Goal: Information Seeking & Learning: Learn about a topic

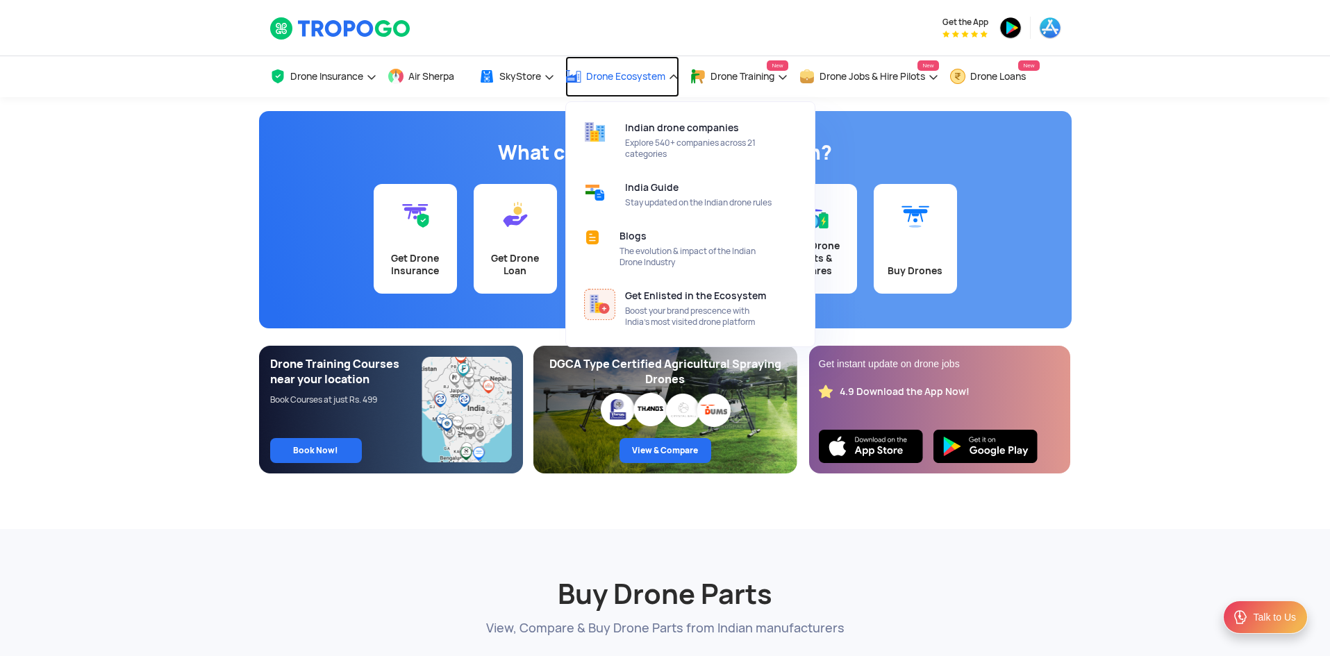
click at [647, 72] on span "Drone Ecosystem" at bounding box center [625, 76] width 79 height 11
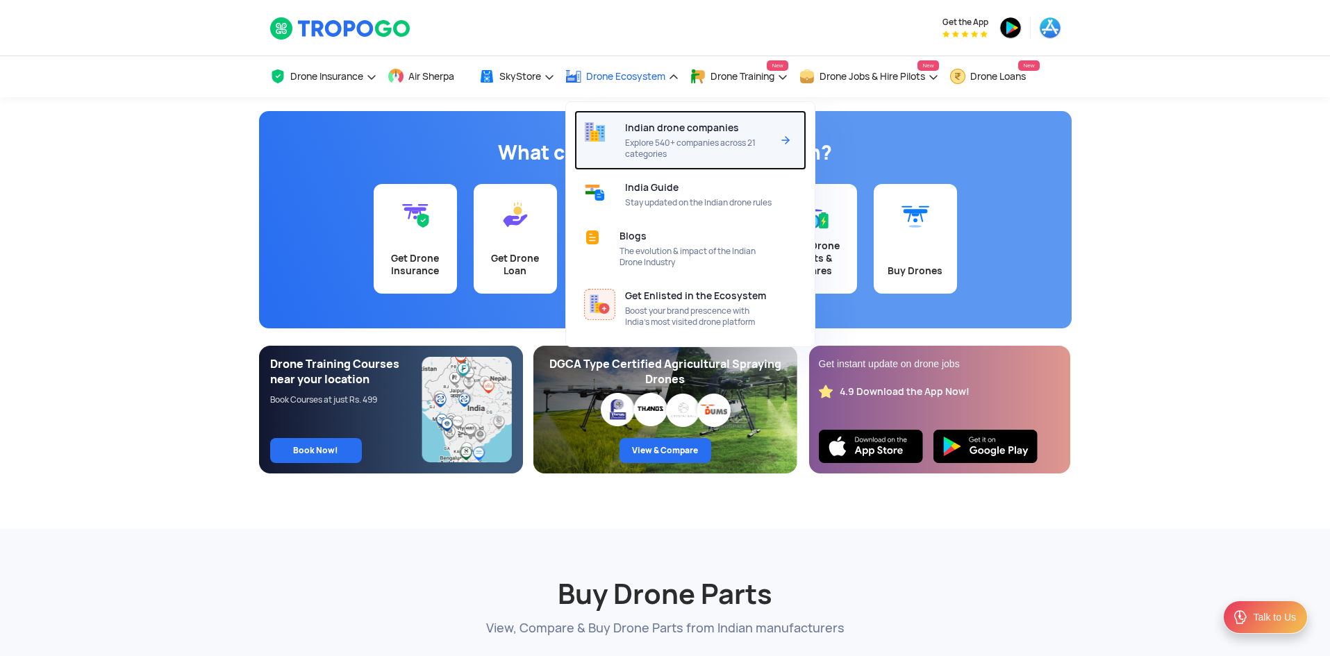
click at [694, 126] on span "Indian drone companies" at bounding box center [682, 127] width 114 height 11
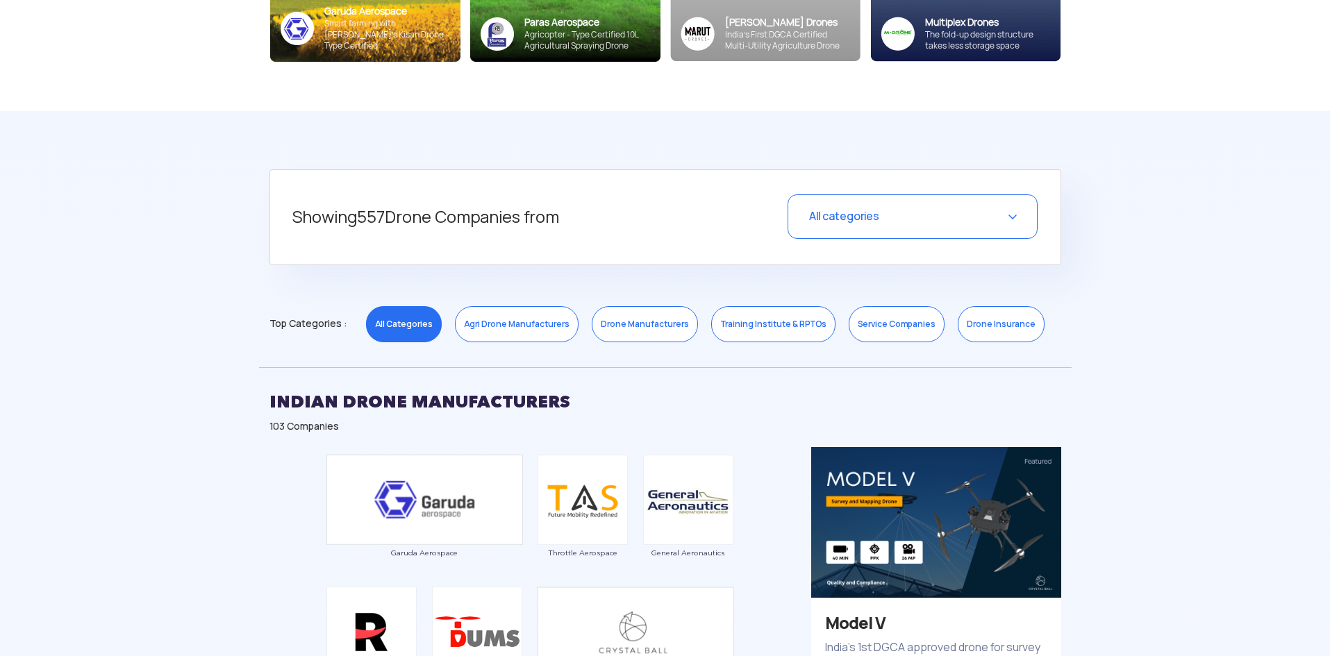
scroll to position [486, 0]
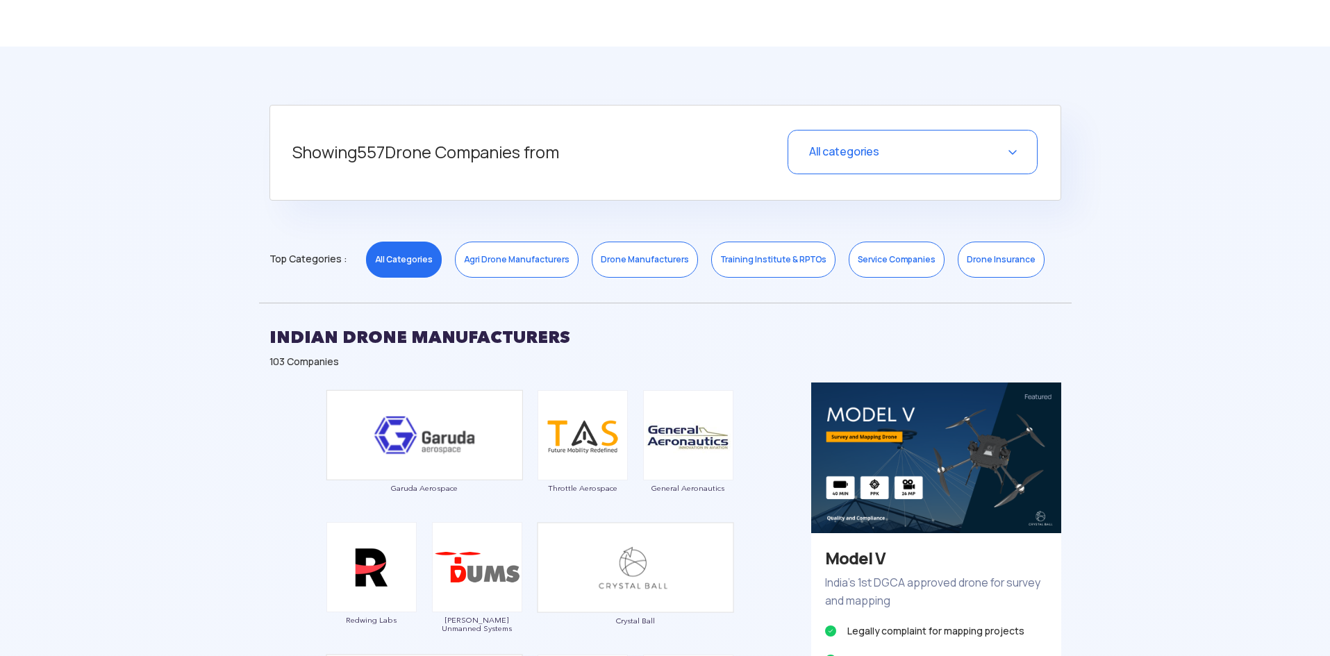
click at [659, 252] on link "Drone Manufacturers" at bounding box center [645, 260] width 106 height 36
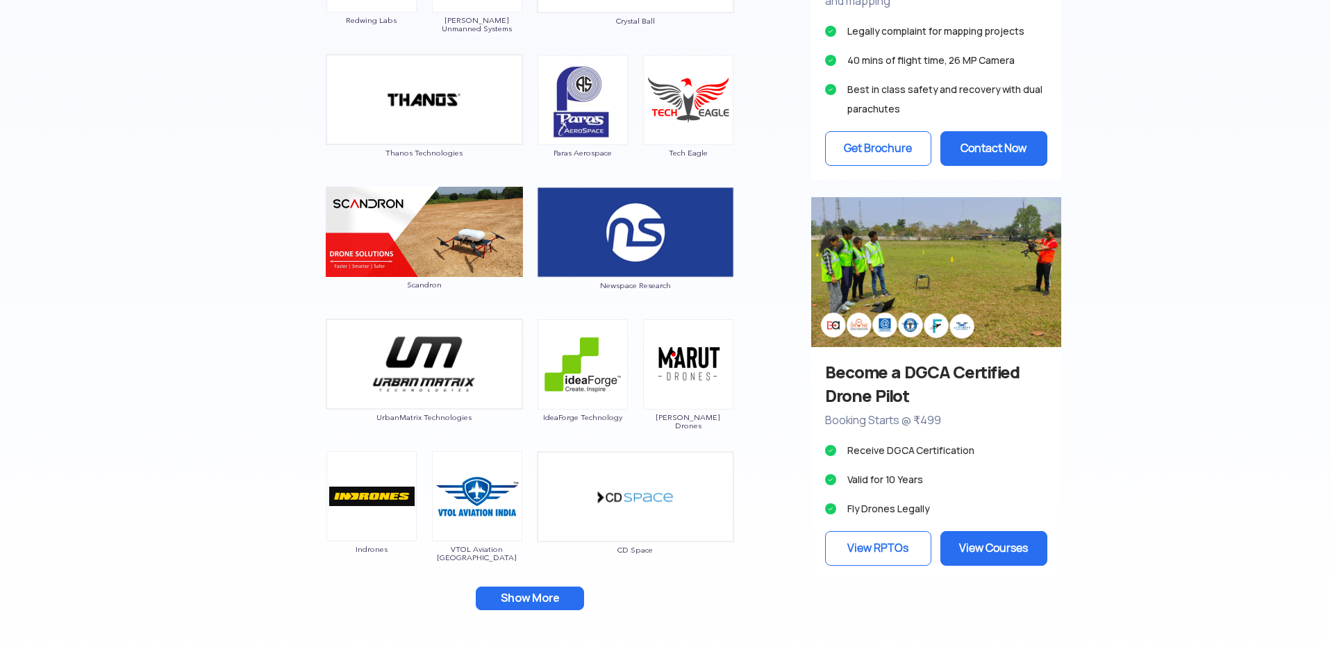
scroll to position [1181, 0]
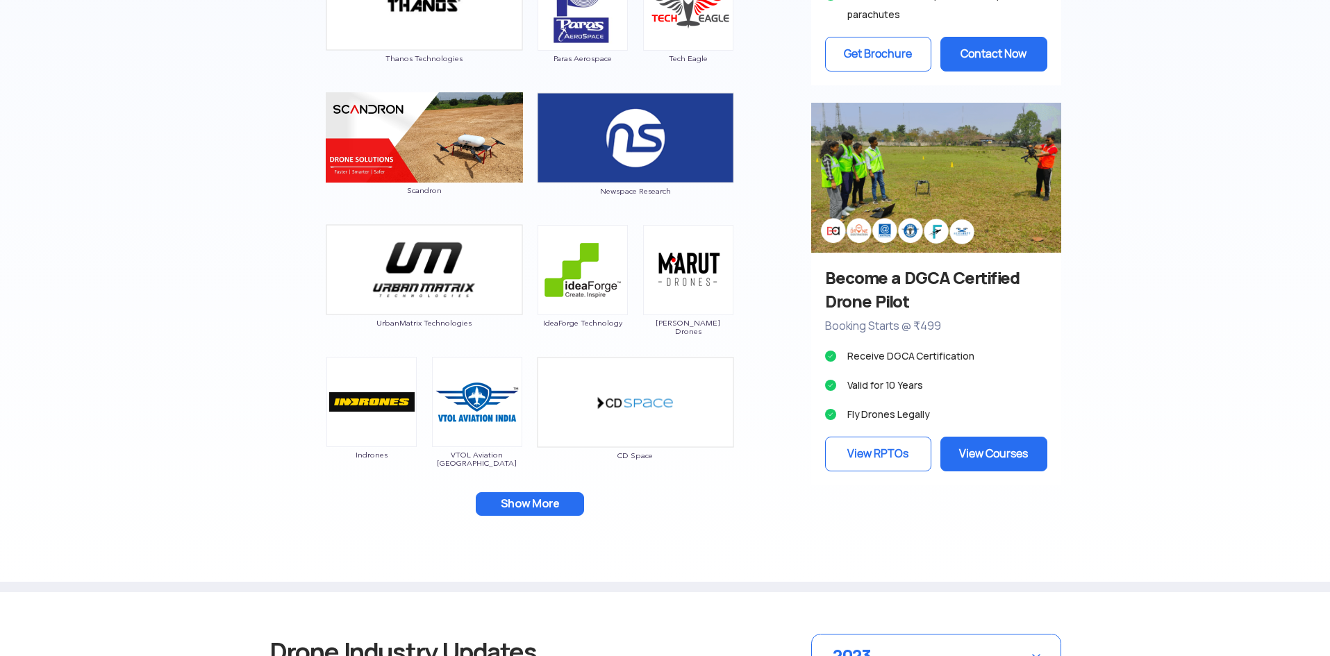
click at [563, 504] on button "Show More" at bounding box center [530, 505] width 108 height 24
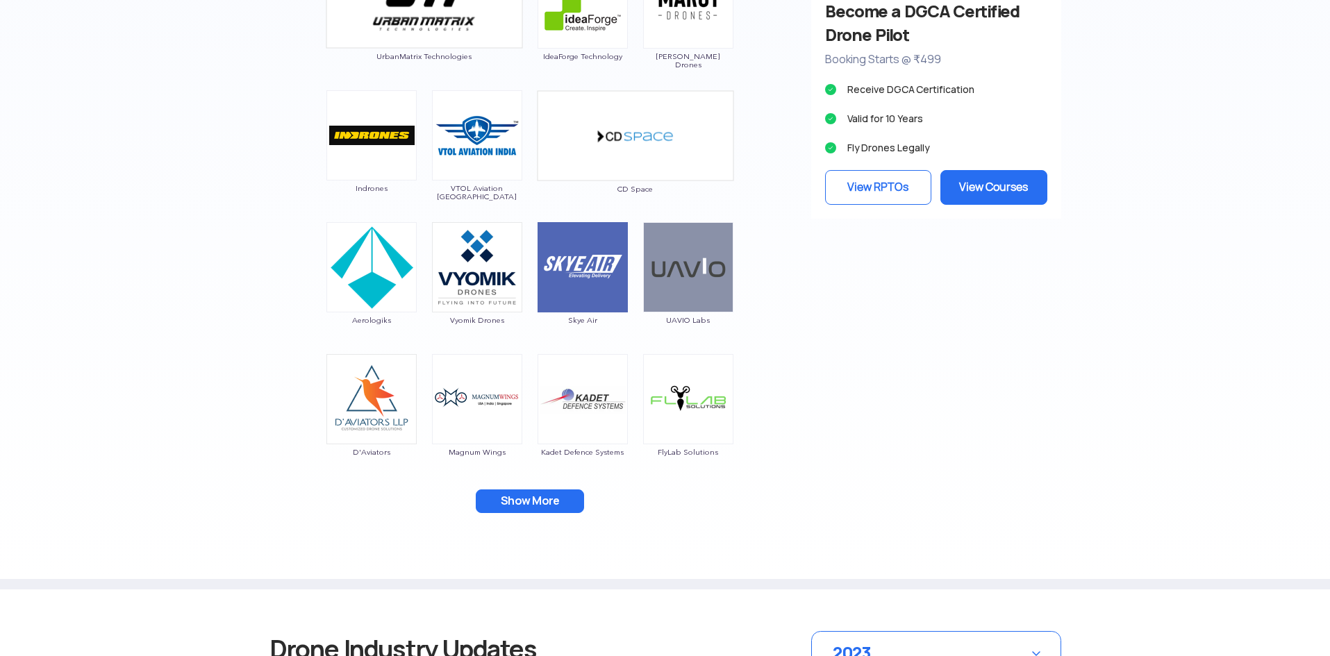
scroll to position [1459, 0]
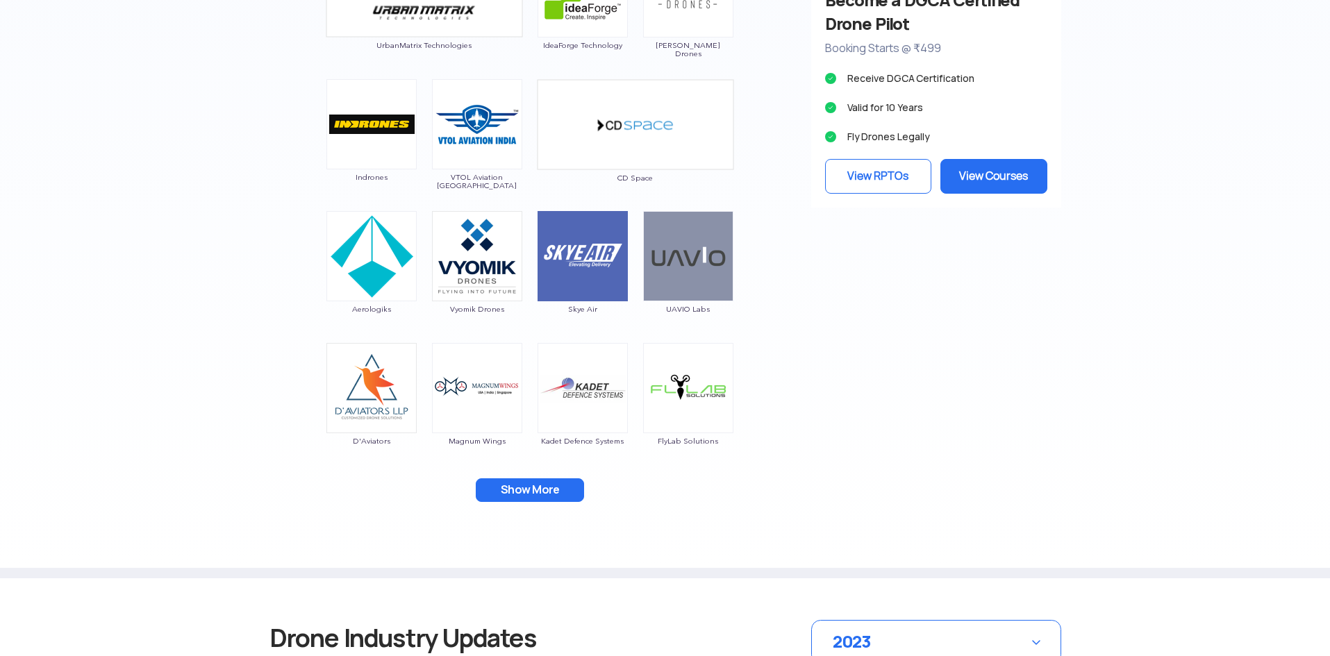
click at [528, 492] on button "Show More" at bounding box center [530, 491] width 108 height 24
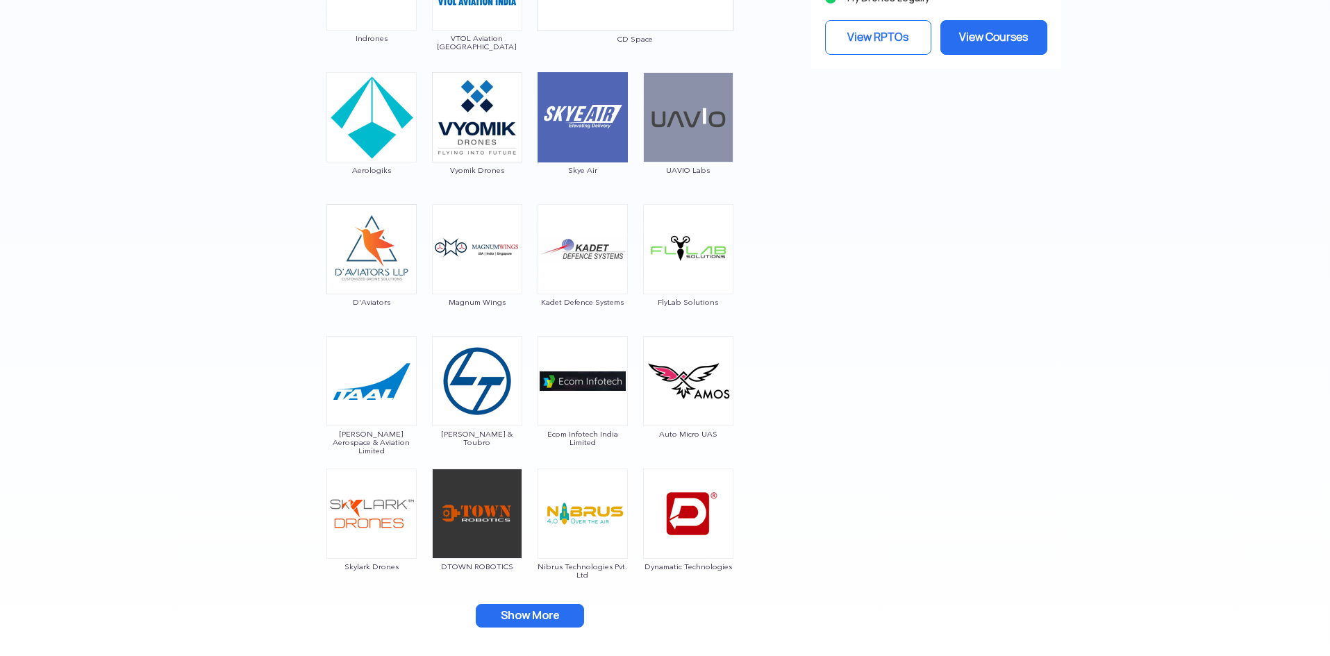
scroll to position [1806, 0]
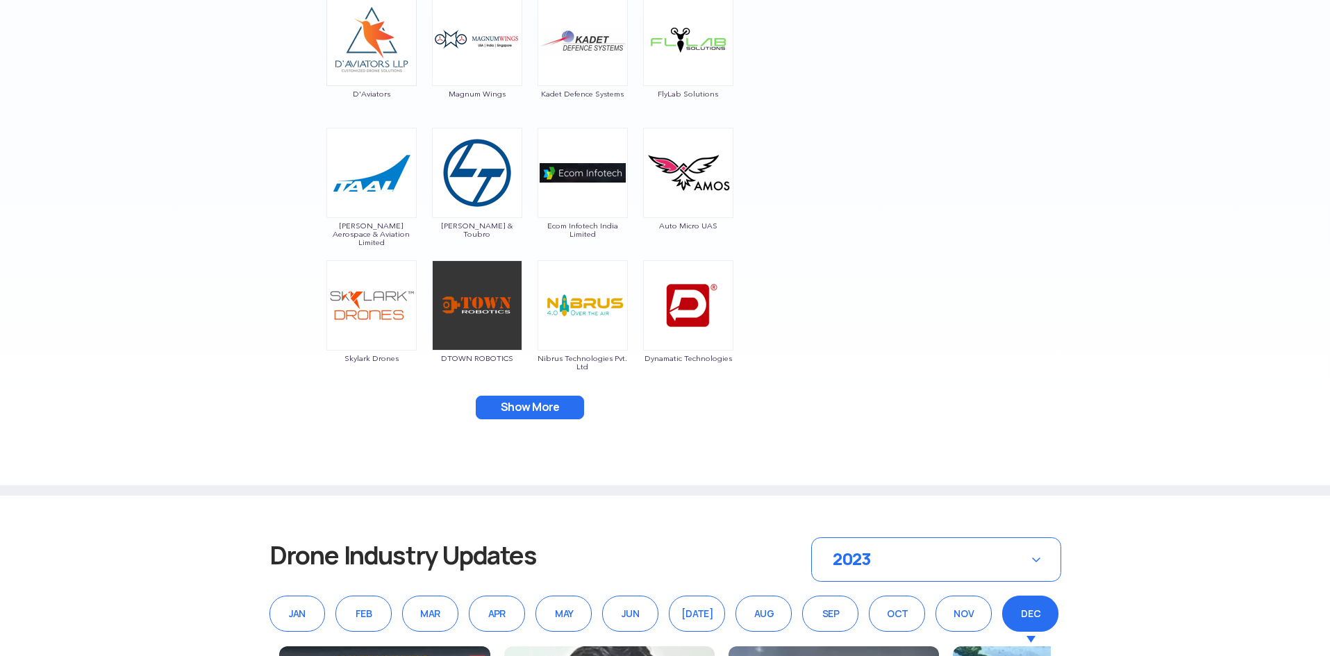
click at [545, 396] on button "Show More" at bounding box center [530, 408] width 108 height 24
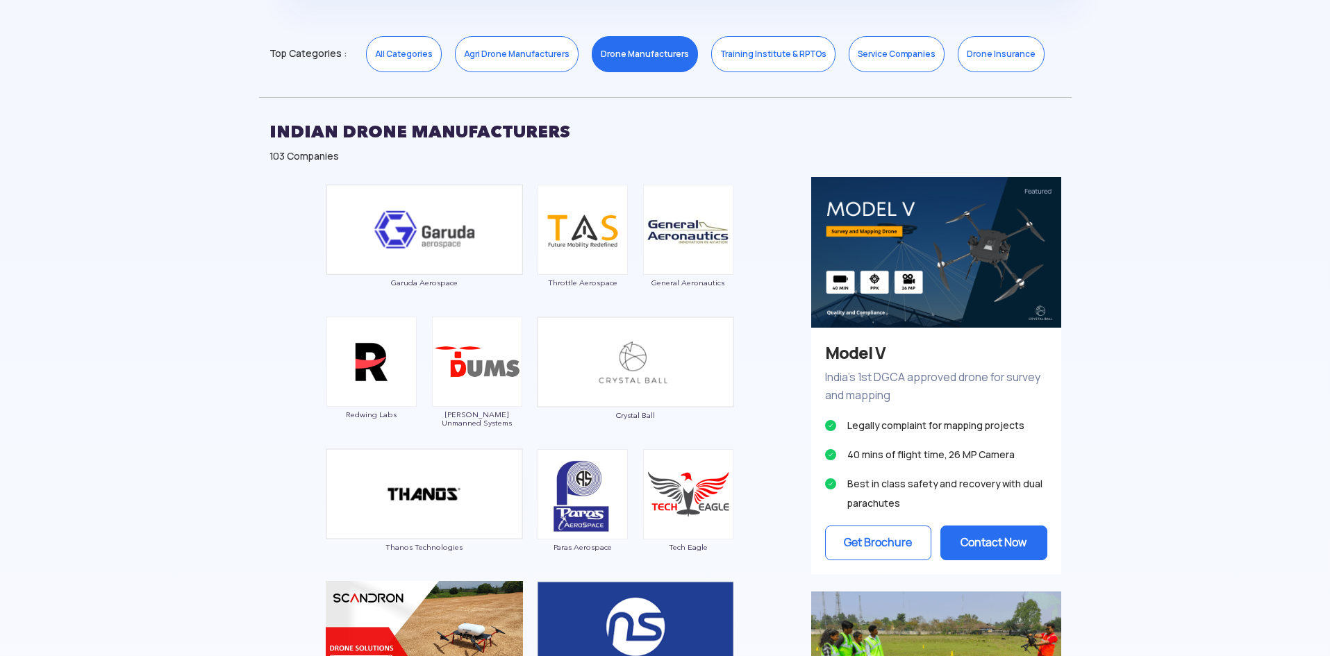
scroll to position [556, 0]
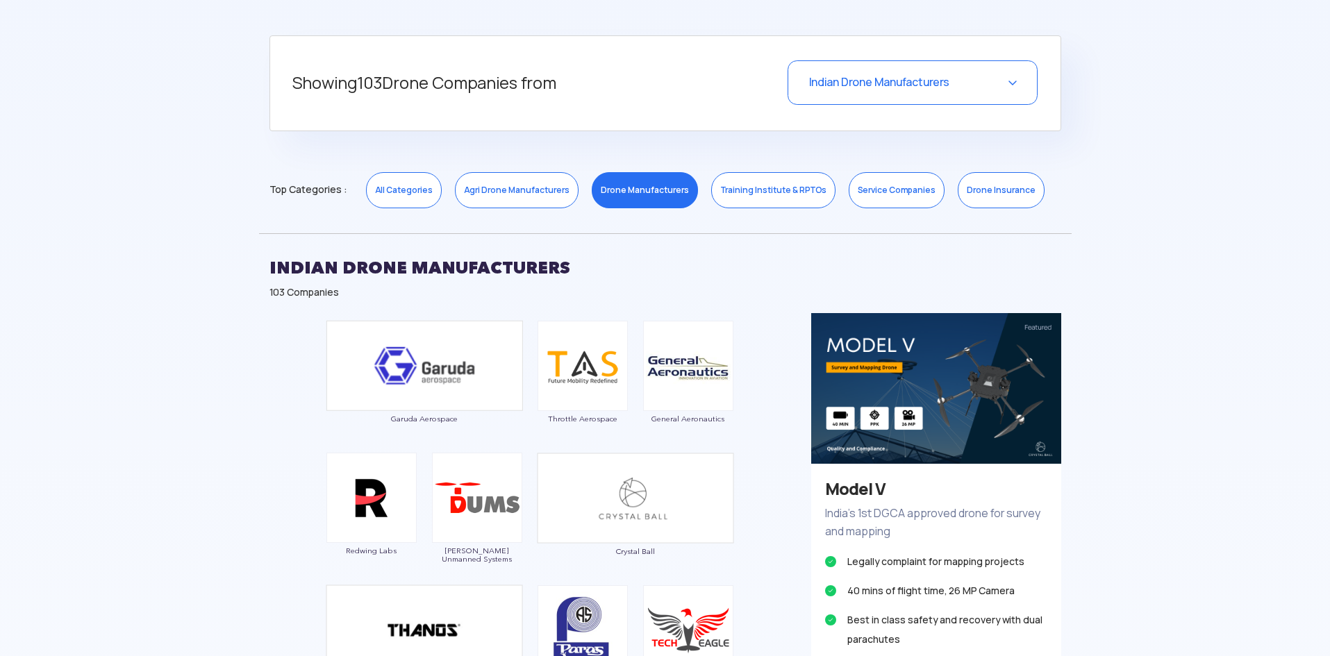
click at [618, 186] on link "Drone Manufacturers" at bounding box center [645, 190] width 106 height 36
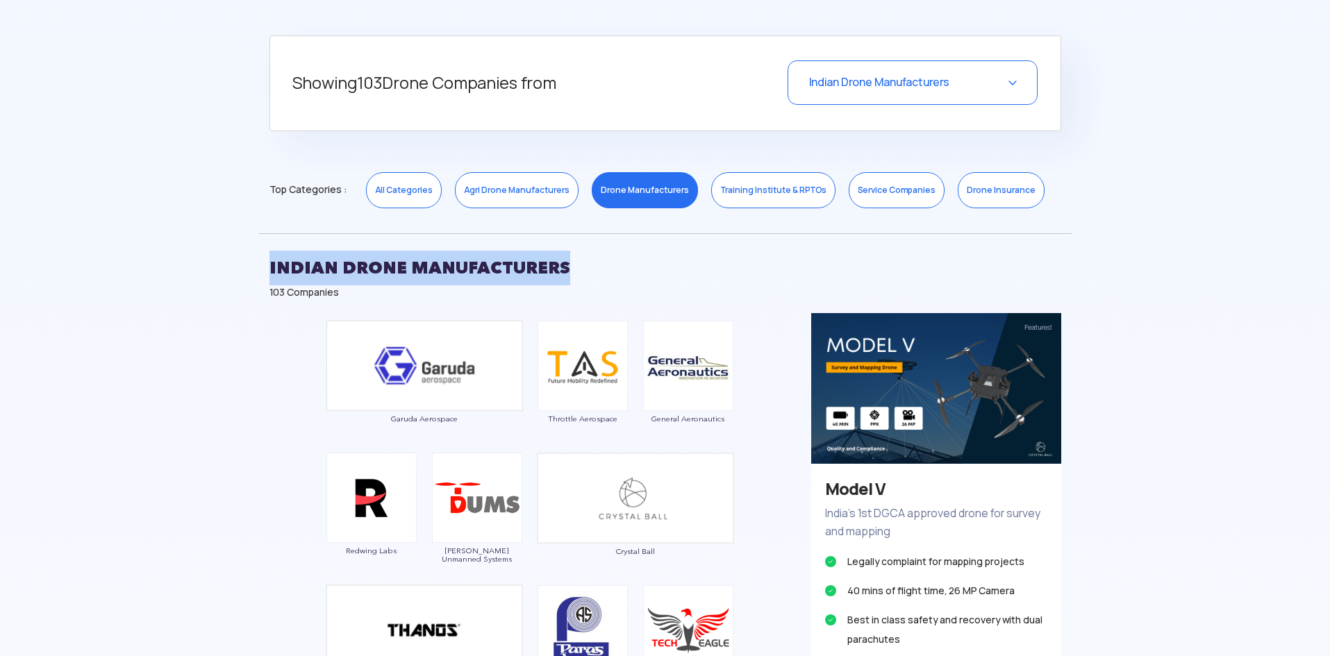
drag, startPoint x: 268, startPoint y: 265, endPoint x: 577, endPoint y: 281, distance: 309.5
click at [577, 281] on div "INDIAN DRONE MANUFACTURERS 103 Companies" at bounding box center [665, 273] width 813 height 80
copy h2 "INDIAN DRONE MANUFACTURERS"
drag, startPoint x: 352, startPoint y: 299, endPoint x: 261, endPoint y: 267, distance: 96.2
click at [261, 267] on div "INDIAN DRONE MANUFACTURERS 103 Companies" at bounding box center [665, 273] width 813 height 80
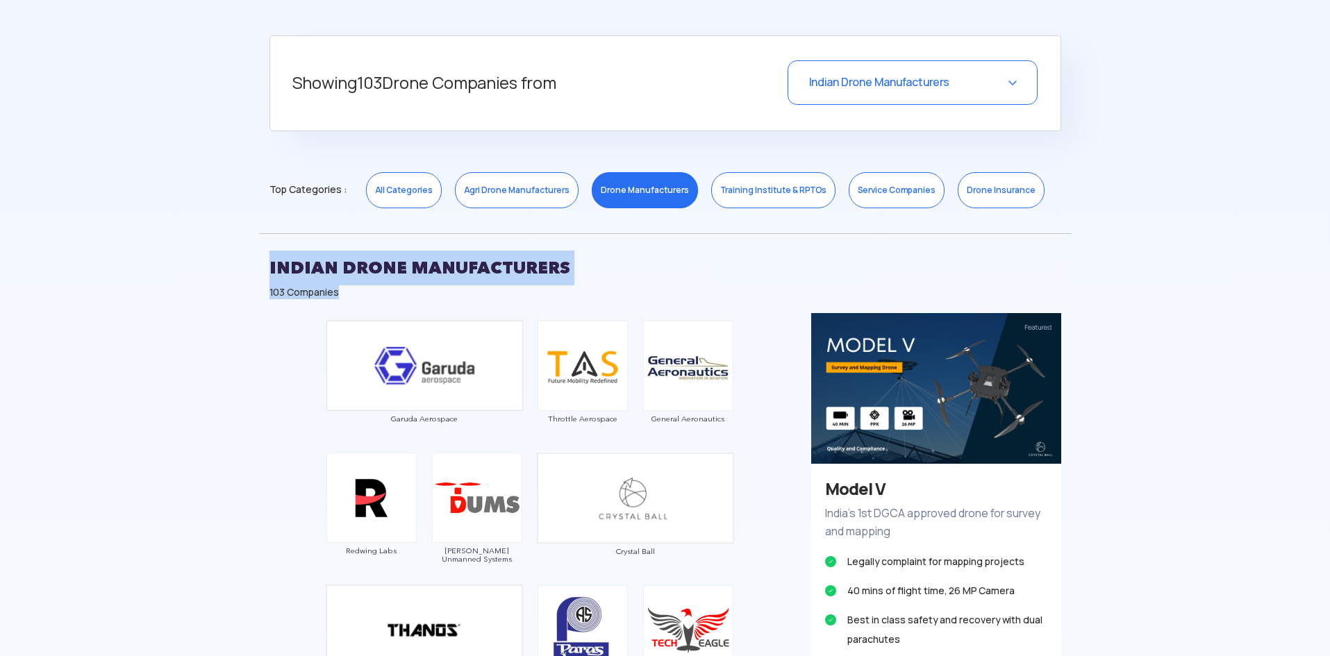
copy div "INDIAN DRONE MANUFACTURERS 103 Companies"
